Goal: Task Accomplishment & Management: Complete application form

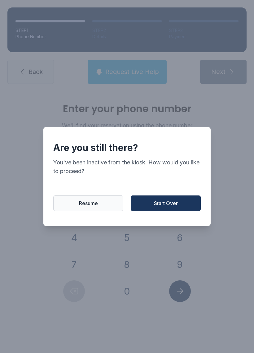
click at [177, 211] on button "Start Over" at bounding box center [166, 203] width 70 height 16
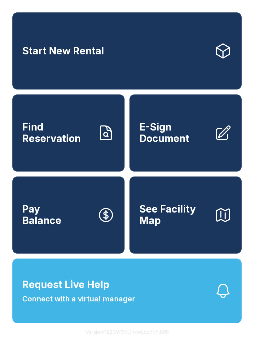
click at [183, 144] on span "E-Sign Document" at bounding box center [175, 132] width 70 height 23
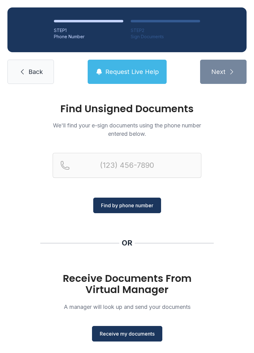
click at [137, 333] on span "Receive my documents" at bounding box center [127, 333] width 55 height 7
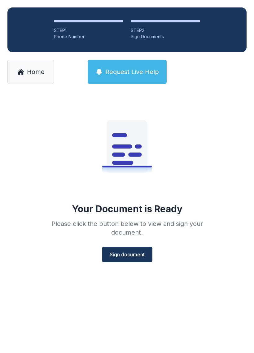
click at [119, 251] on span "Sign document" at bounding box center [127, 253] width 35 height 7
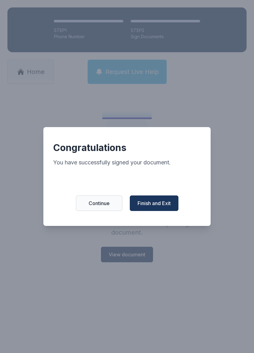
click at [159, 201] on button "Finish and Exit" at bounding box center [154, 203] width 49 height 16
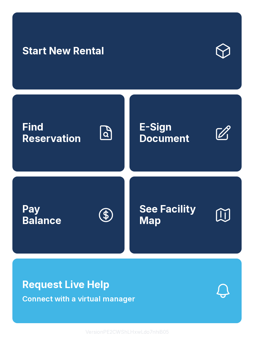
click at [200, 144] on span "E-Sign Document" at bounding box center [175, 132] width 70 height 23
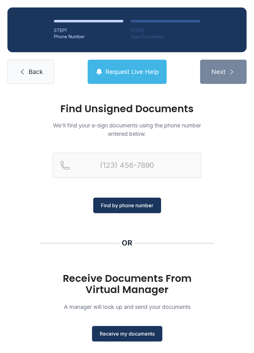
click at [154, 329] on button "Receive my documents" at bounding box center [127, 334] width 70 height 16
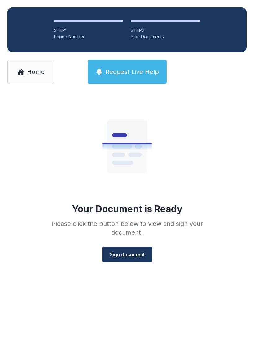
click at [137, 251] on span "Sign document" at bounding box center [127, 253] width 35 height 7
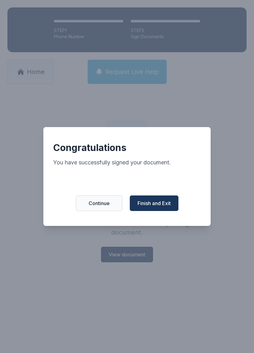
click at [157, 211] on button "Finish and Exit" at bounding box center [154, 203] width 49 height 16
